Goal: Navigation & Orientation: Find specific page/section

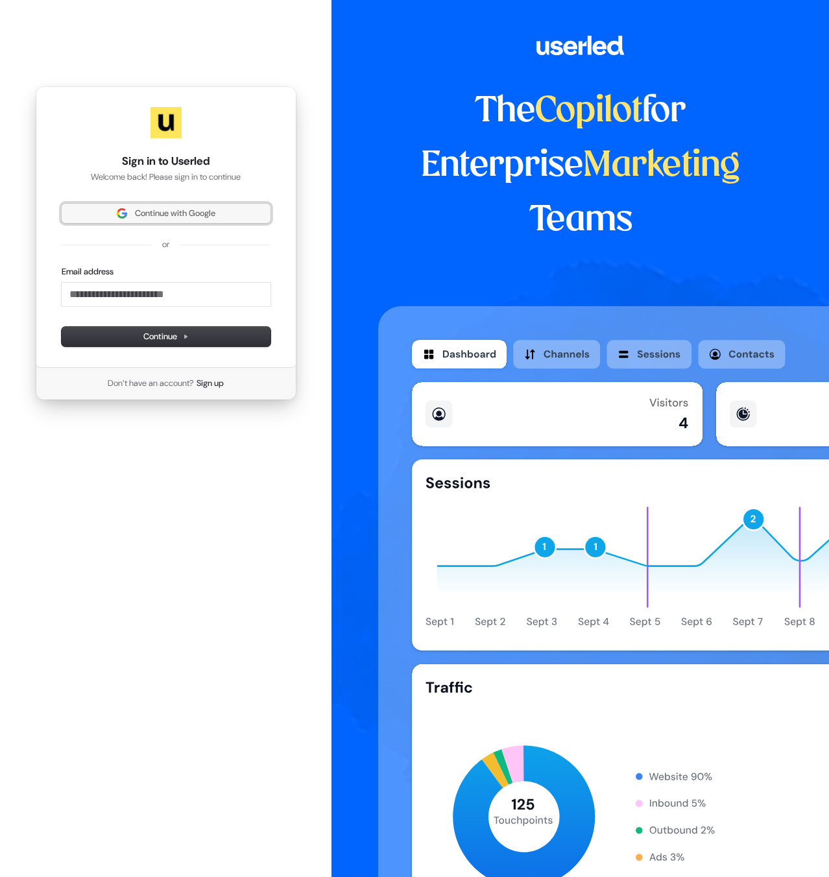
click at [171, 206] on button "Continue with Google" at bounding box center [166, 213] width 209 height 19
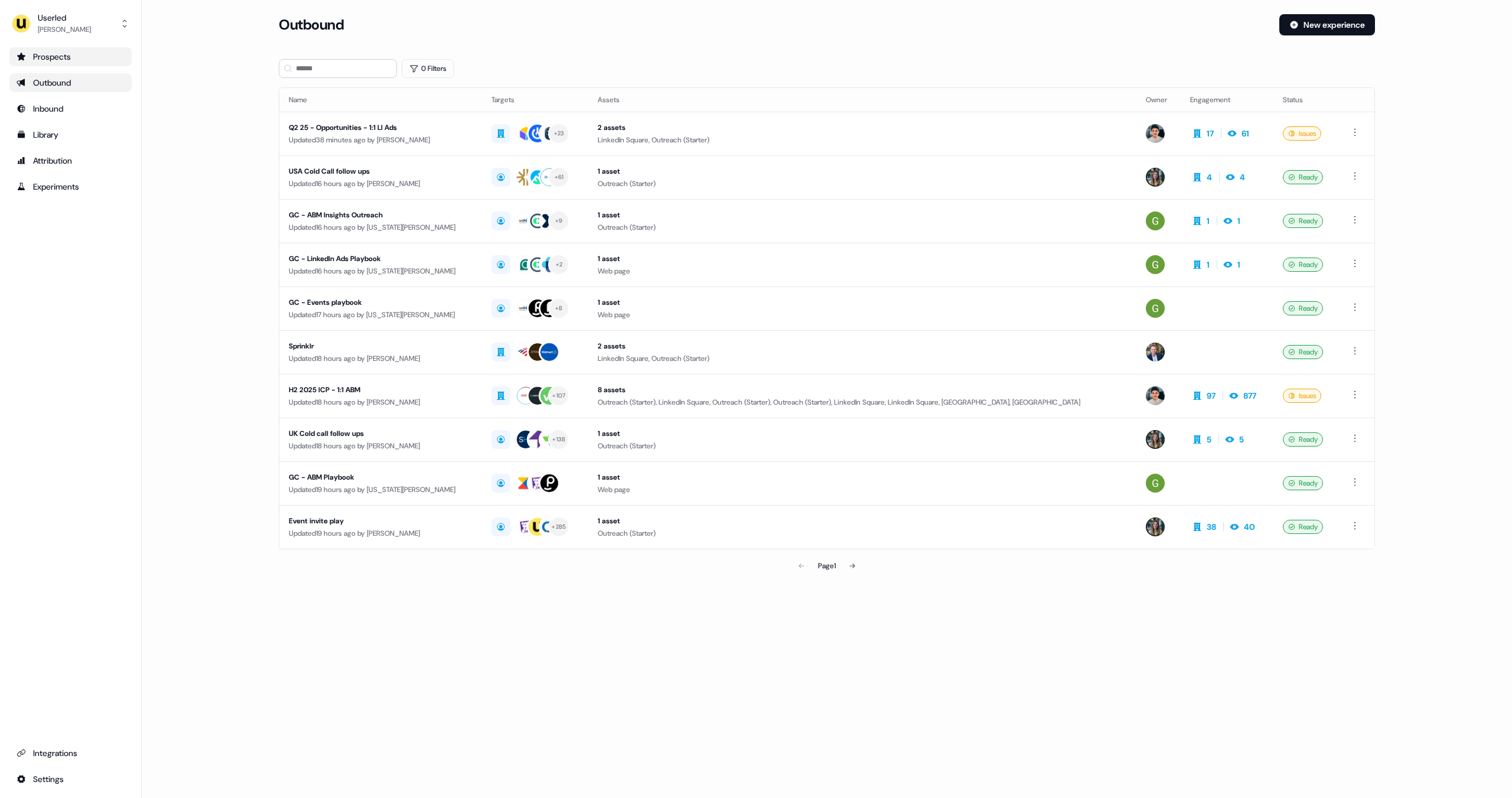
click at [70, 63] on link "Prospects" at bounding box center [70, 56] width 122 height 19
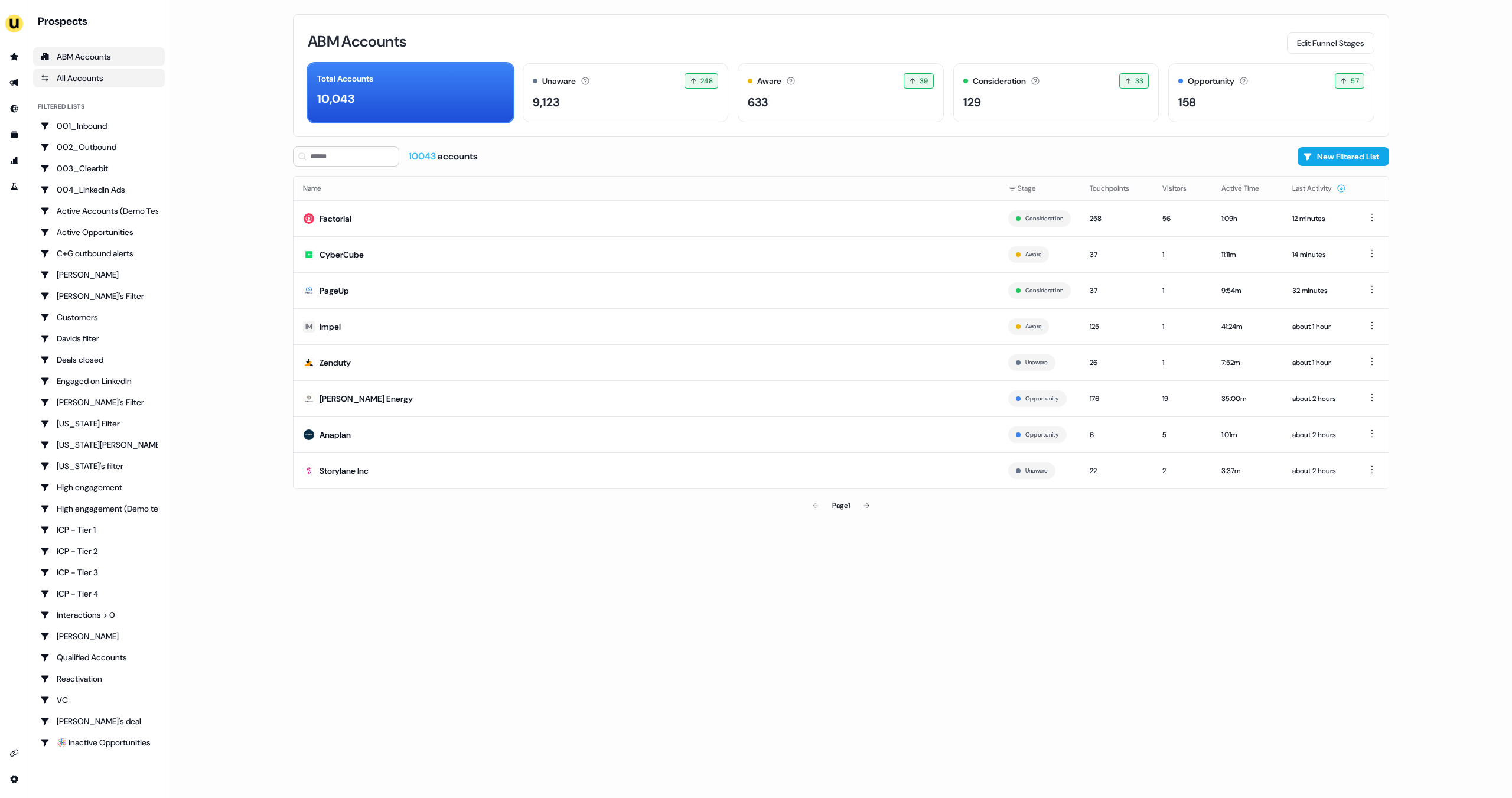
click at [114, 80] on div "All Accounts" at bounding box center [98, 77] width 117 height 12
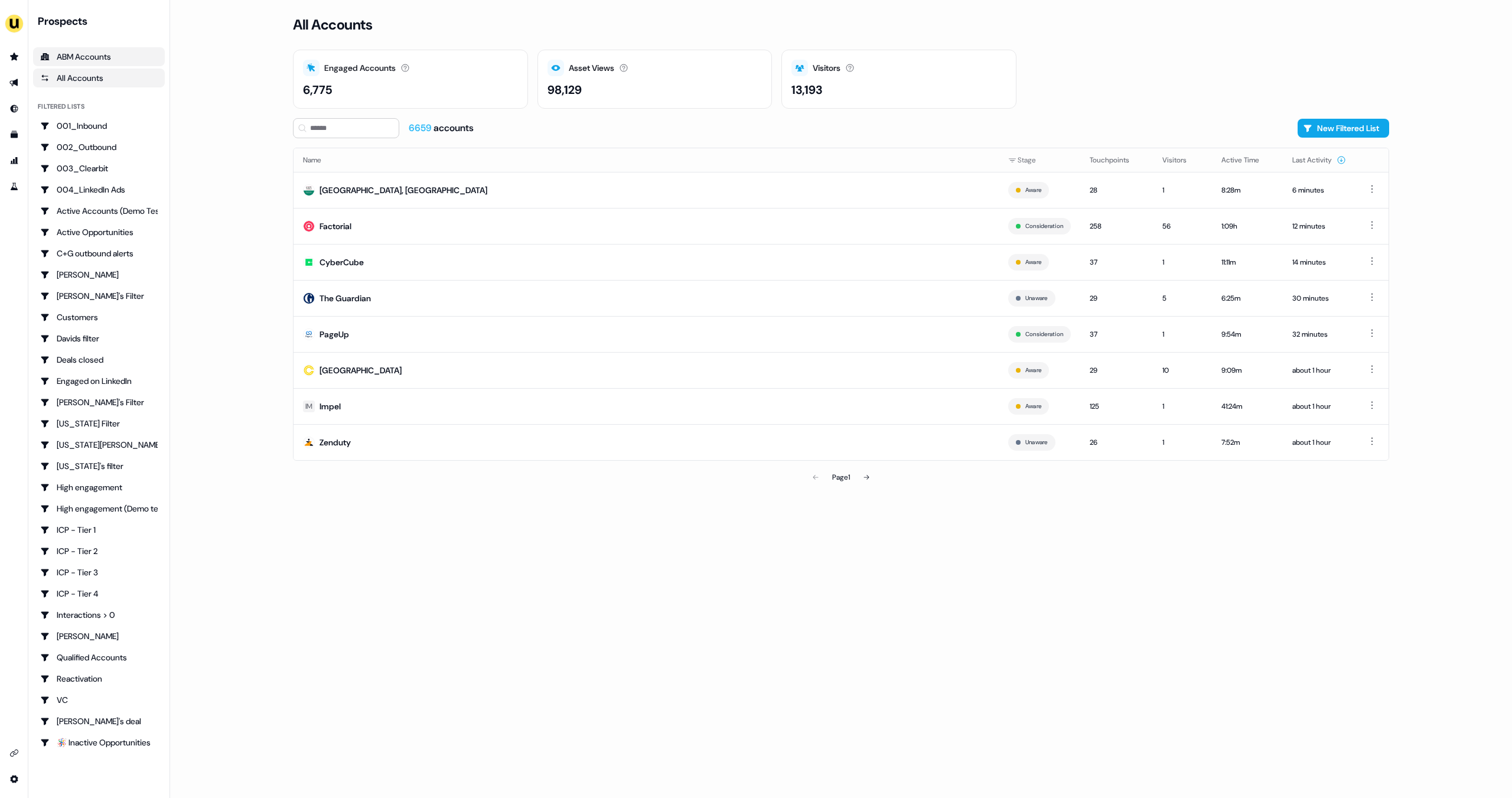
click at [113, 55] on div "ABM Accounts" at bounding box center [98, 56] width 117 height 12
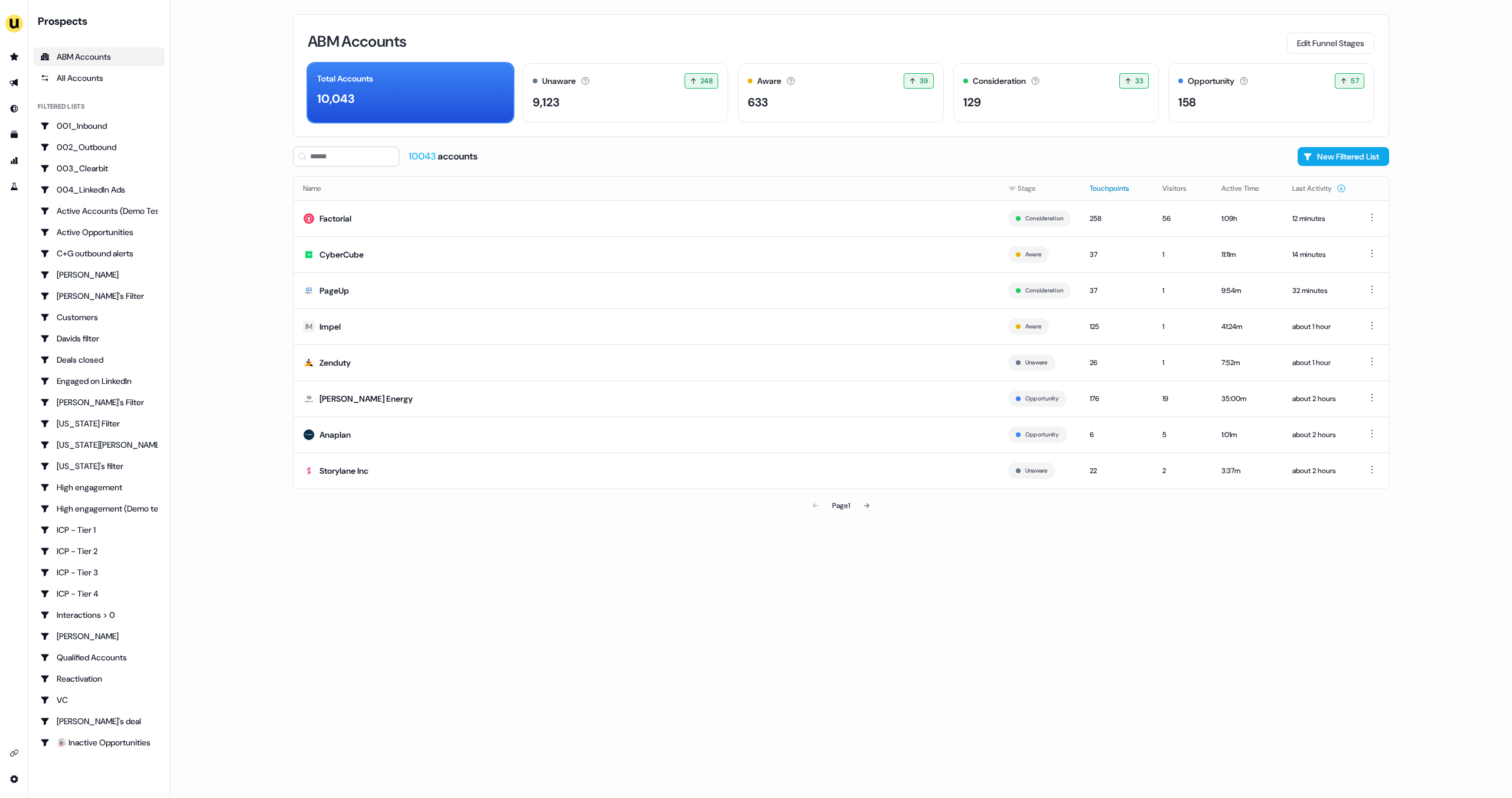
click at [1097, 189] on button "Touchpoints" at bounding box center [1116, 187] width 54 height 21
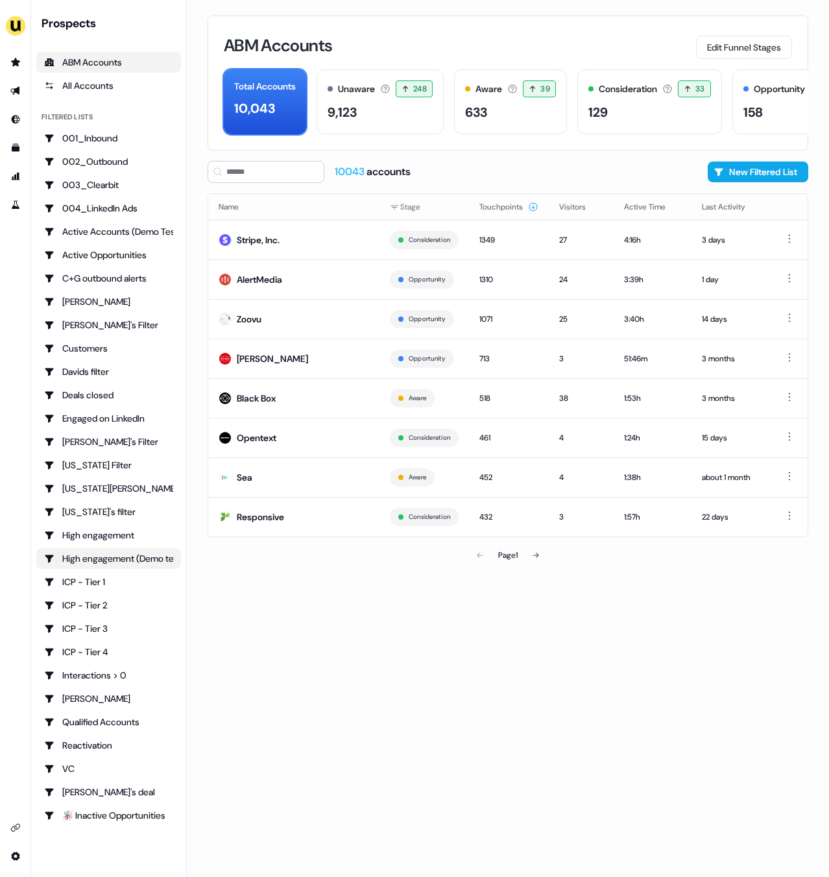
click at [111, 556] on div "High engagement (Demo testing)" at bounding box center [108, 558] width 129 height 13
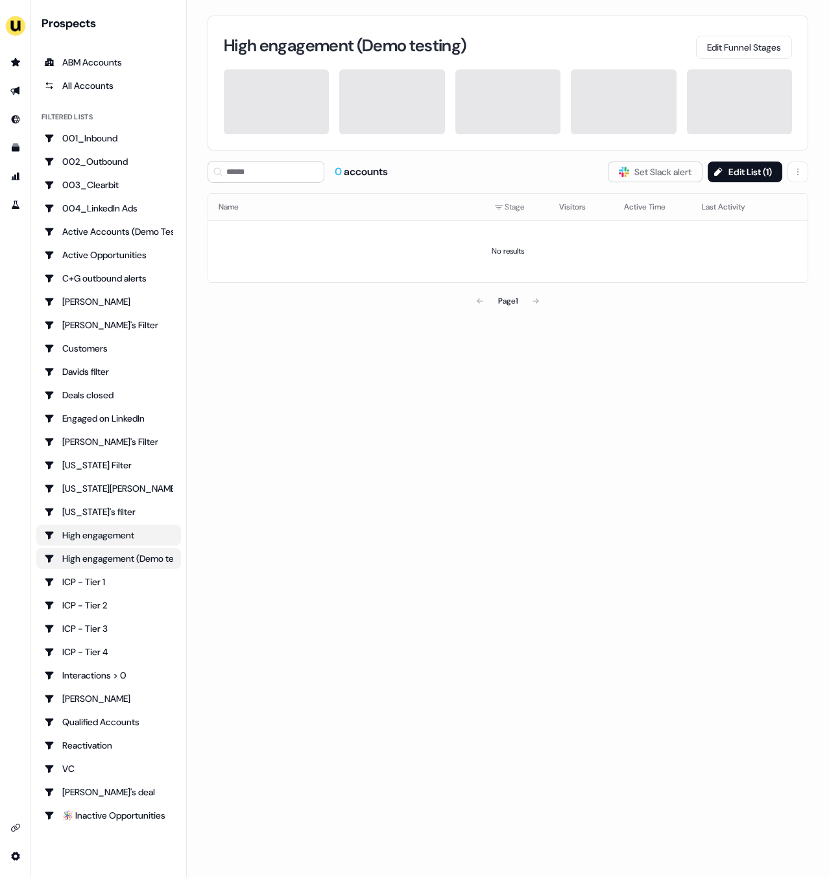
click at [126, 533] on div "High engagement" at bounding box center [108, 535] width 129 height 13
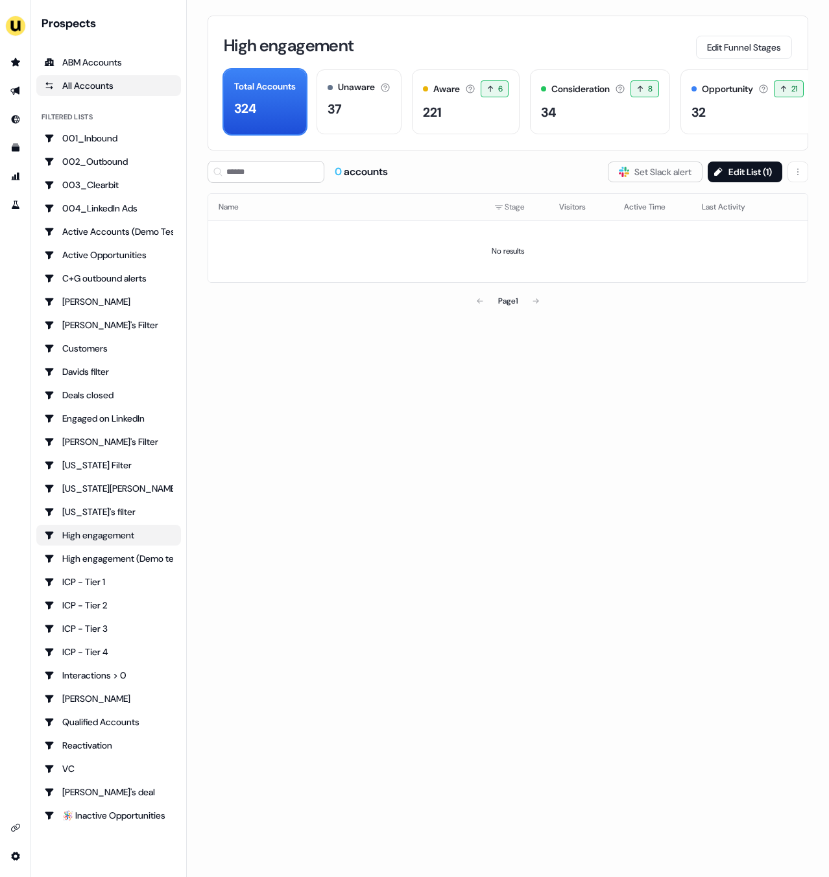
click at [99, 85] on div "All Accounts" at bounding box center [108, 85] width 129 height 13
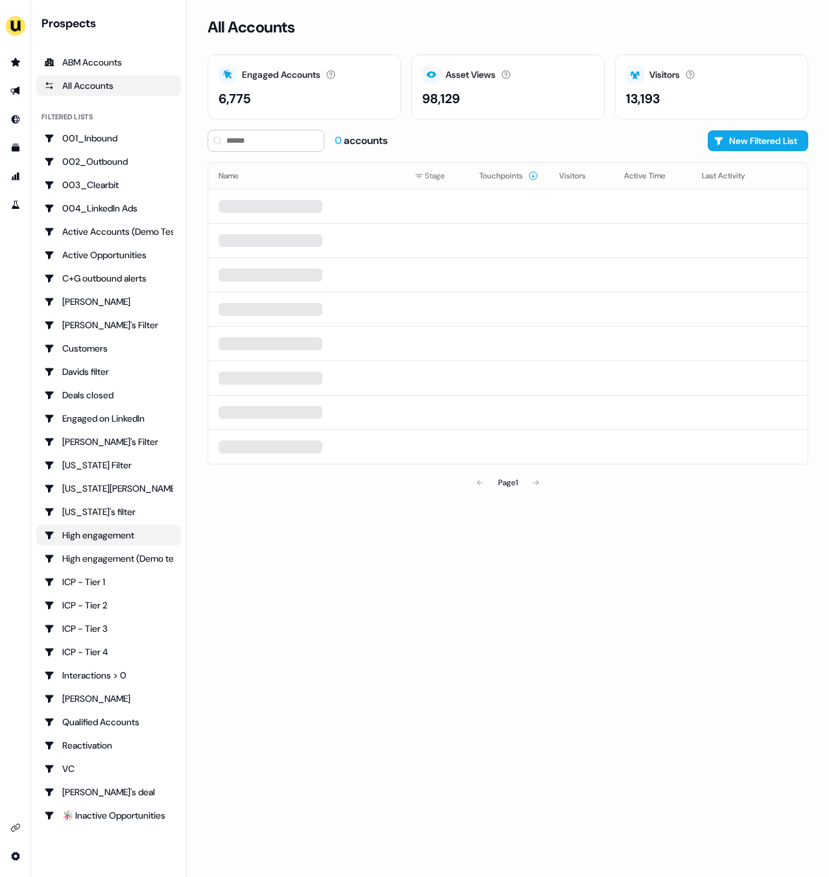
click at [126, 533] on div "High engagement" at bounding box center [108, 535] width 129 height 13
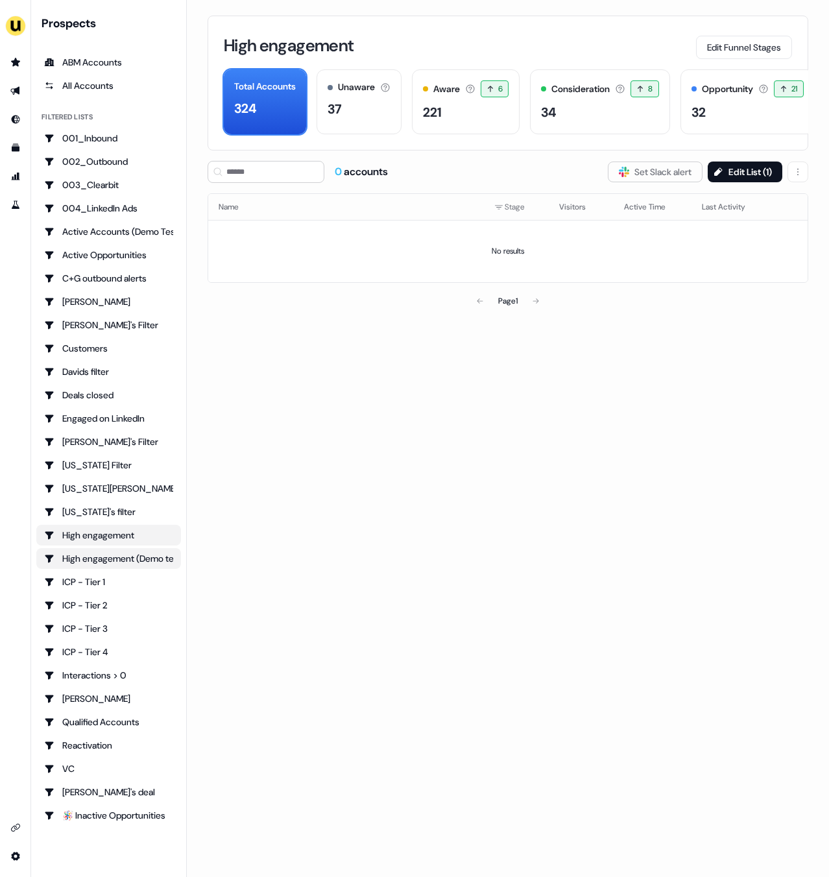
click at [132, 558] on div "High engagement (Demo testing)" at bounding box center [108, 558] width 129 height 13
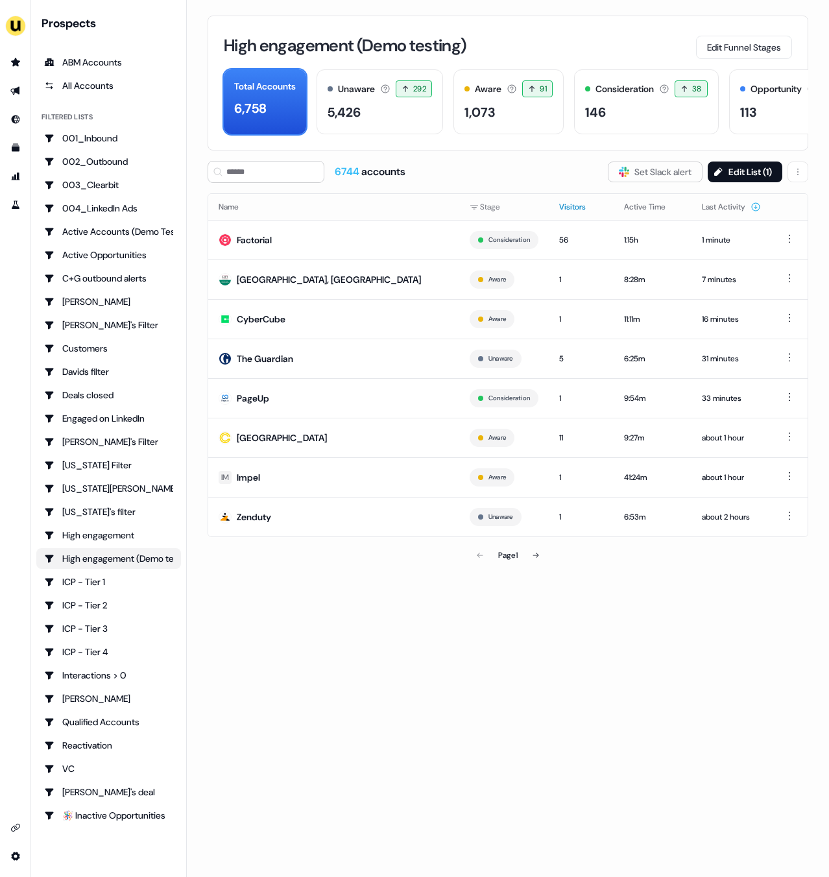
click at [575, 208] on button "Visitors" at bounding box center [580, 206] width 42 height 23
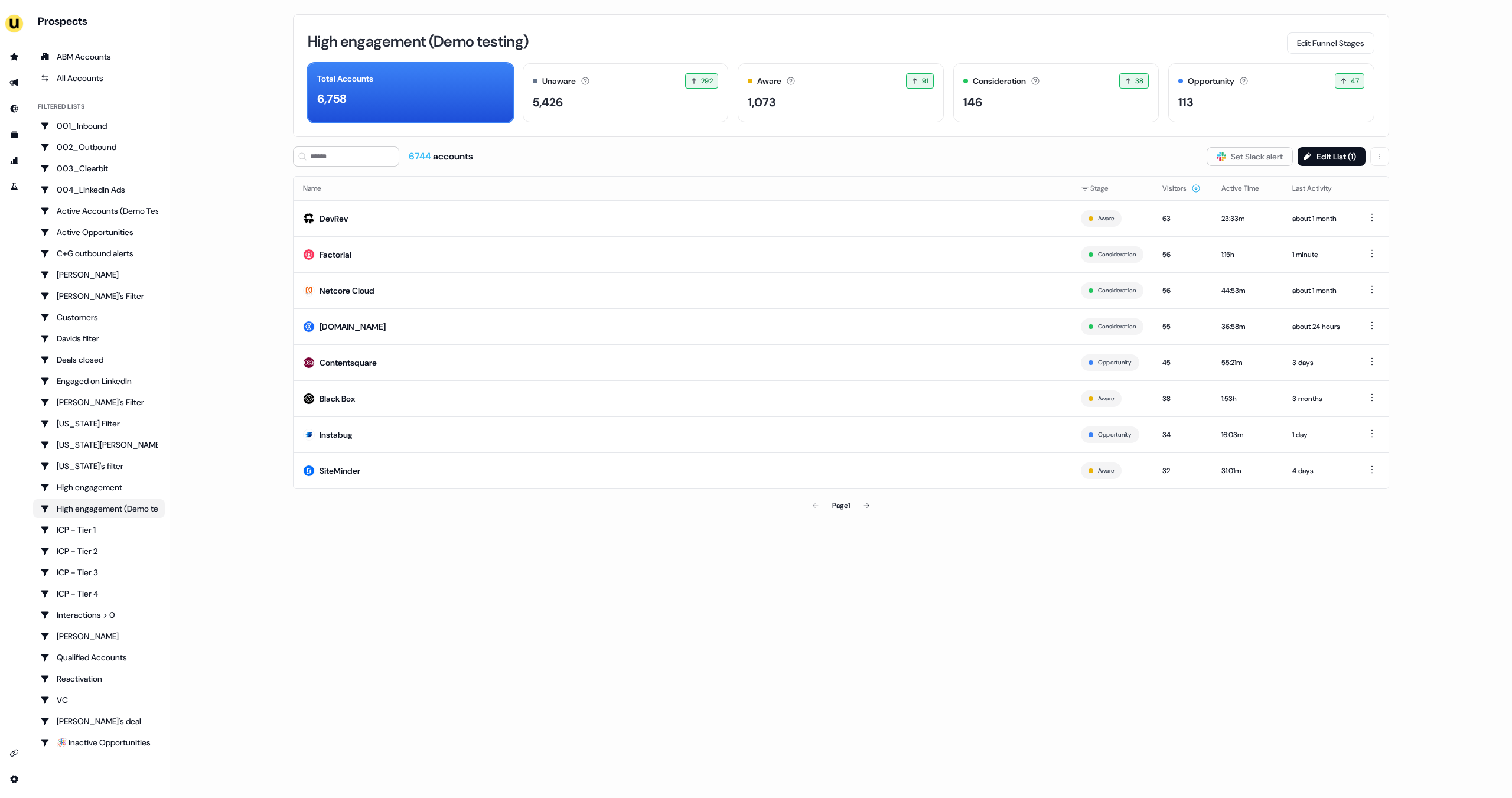
click at [755, 31] on main "Loading... High engagement (Demo testing) Edit Funnel Stages Total Accounts 6,7…" at bounding box center [841, 399] width 1342 height 798
click at [436, 45] on h3 "High engagement (Demo testing)" at bounding box center [418, 41] width 221 height 15
drag, startPoint x: 541, startPoint y: 39, endPoint x: 306, endPoint y: 35, distance: 235.0
click at [306, 35] on div "High engagement (Demo testing) Edit Funnel Stages Total Accounts 6,758 Unaware …" at bounding box center [841, 76] width 1096 height 123
click at [237, 66] on main "Loading... Engaged accounts Q3 Edit Funnel Stages Total Accounts 6,758 Unaware …" at bounding box center [841, 399] width 1342 height 798
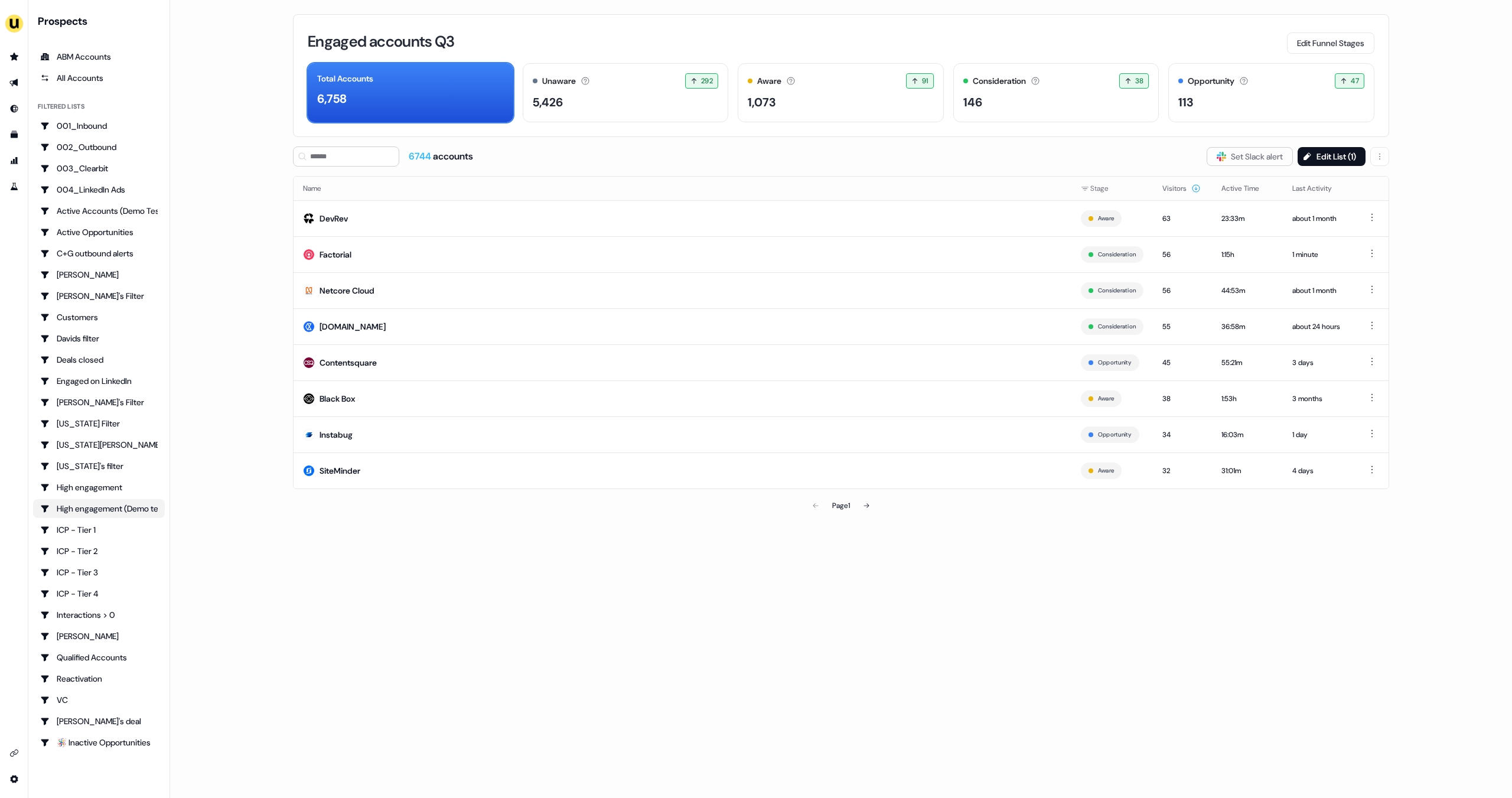
click at [755, 159] on main "Loading... Engaged accounts Q3 Edit Funnel Stages Total Accounts 6,758 Unaware …" at bounding box center [841, 399] width 1342 height 798
drag, startPoint x: 334, startPoint y: 220, endPoint x: 239, endPoint y: 276, distance: 110.3
click at [239, 276] on main "Loading... Engaged accounts Q3 Edit Funnel Stages Total Accounts 6,758 Unaware …" at bounding box center [841, 399] width 1342 height 798
drag, startPoint x: 350, startPoint y: 219, endPoint x: 320, endPoint y: 217, distance: 30.1
click at [320, 217] on td "DevRev" at bounding box center [682, 218] width 777 height 36
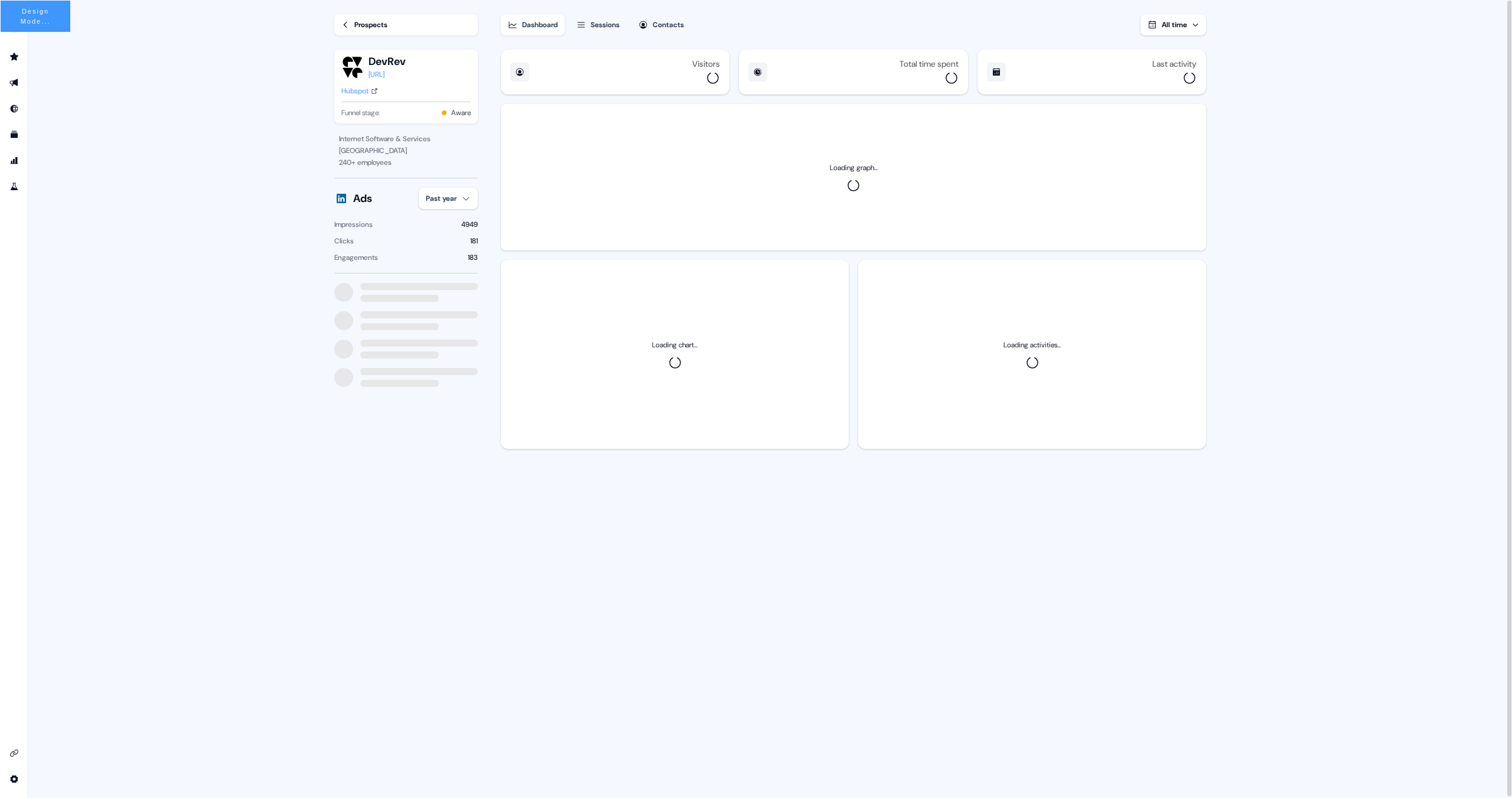
drag, startPoint x: 325, startPoint y: 219, endPoint x: 583, endPoint y: 283, distance: 265.8
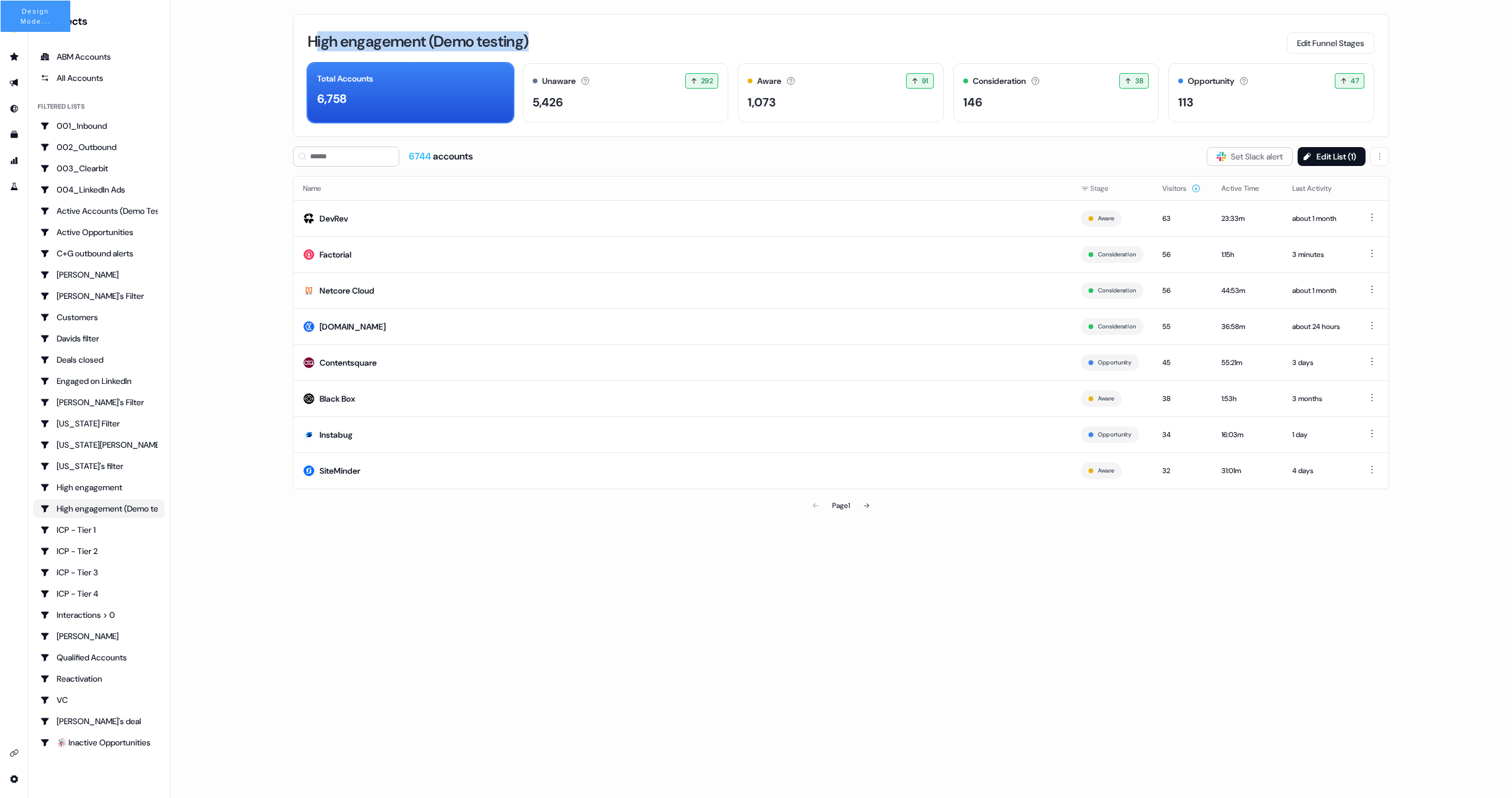
drag, startPoint x: 548, startPoint y: 38, endPoint x: 315, endPoint y: 46, distance: 233.1
click at [315, 46] on div "High engagement (Demo testing) Edit Funnel Stages" at bounding box center [841, 41] width 1067 height 25
drag, startPoint x: 353, startPoint y: 221, endPoint x: 320, endPoint y: 221, distance: 33.0
click at [320, 221] on td "DevRev" at bounding box center [682, 218] width 777 height 36
drag, startPoint x: 318, startPoint y: 43, endPoint x: 542, endPoint y: 34, distance: 224.2
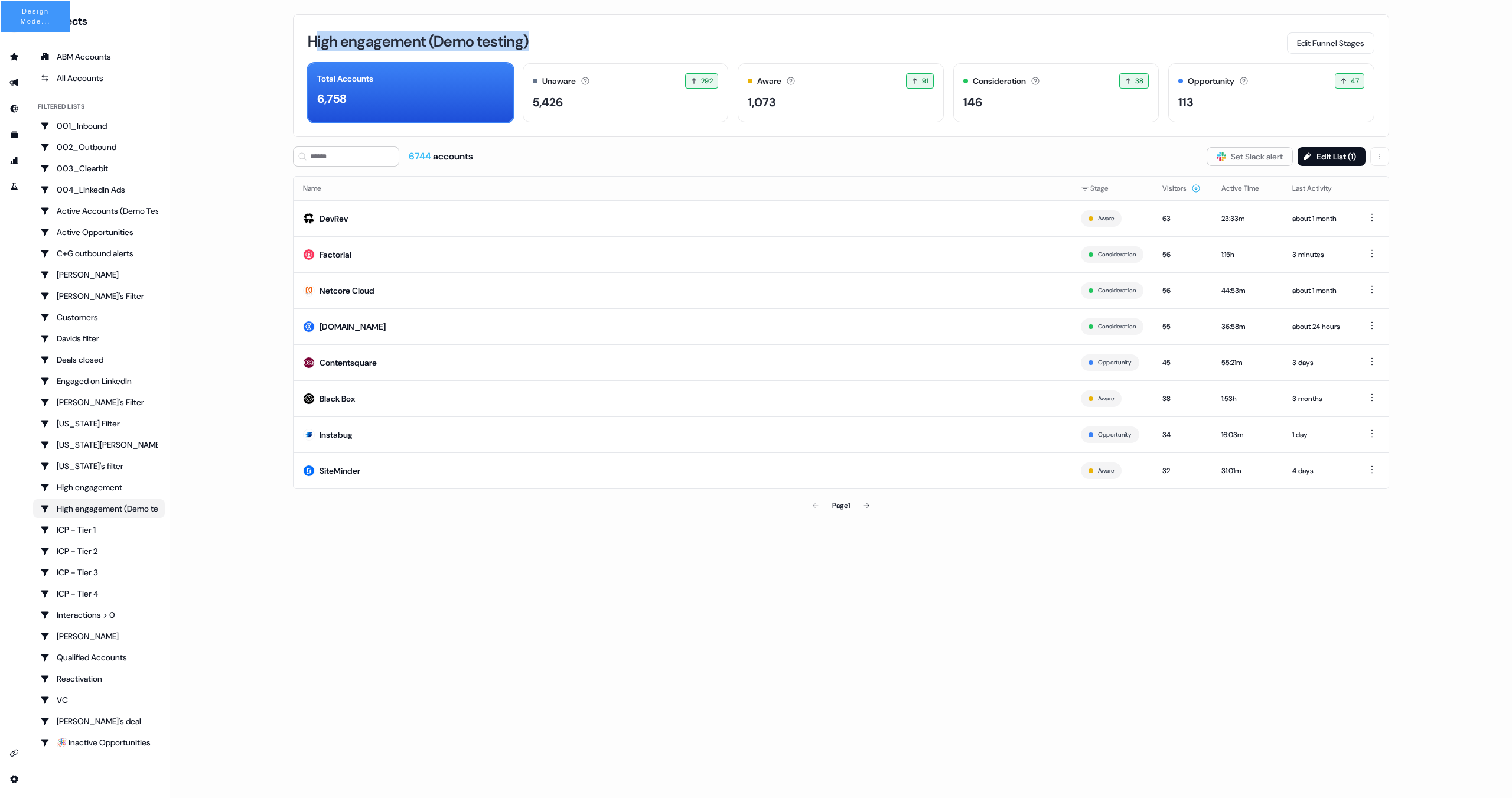
click at [542, 34] on div "High engagement (Demo testing) Edit Funnel Stages" at bounding box center [841, 41] width 1067 height 25
click at [755, 56] on main "Loading... Engaged accounts Q3 Edit Funnel Stages Total Accounts 6,758 Unaware …" at bounding box center [841, 399] width 1342 height 798
click at [755, 670] on div "Engaged accounts Q3 Edit Funnel Stages Total Accounts 6,758 Unaware The default…" at bounding box center [841, 399] width 1134 height 798
click at [755, 51] on main "Loading... Engaged accounts Q3 Edit Funnel Stages Total Accounts 6,758 Unaware …" at bounding box center [841, 399] width 1342 height 798
click at [462, 39] on div "Engaged accounts Q3 Edit Funnel Stages" at bounding box center [841, 41] width 1067 height 25
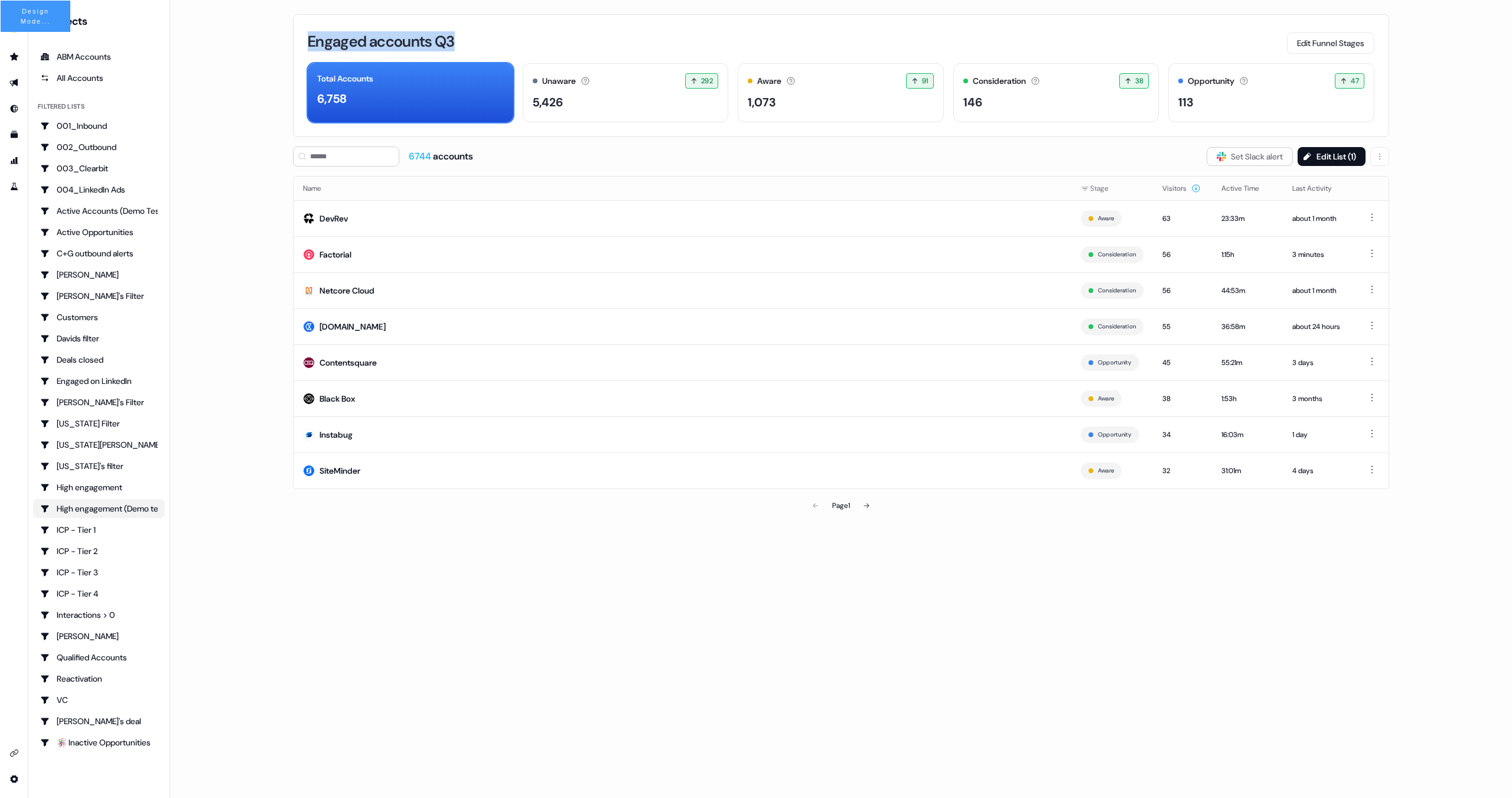
drag, startPoint x: 465, startPoint y: 39, endPoint x: 308, endPoint y: 44, distance: 157.1
click at [308, 44] on div "Engaged accounts Q3 Edit Funnel Stages" at bounding box center [841, 41] width 1067 height 25
